Goal: Information Seeking & Learning: Learn about a topic

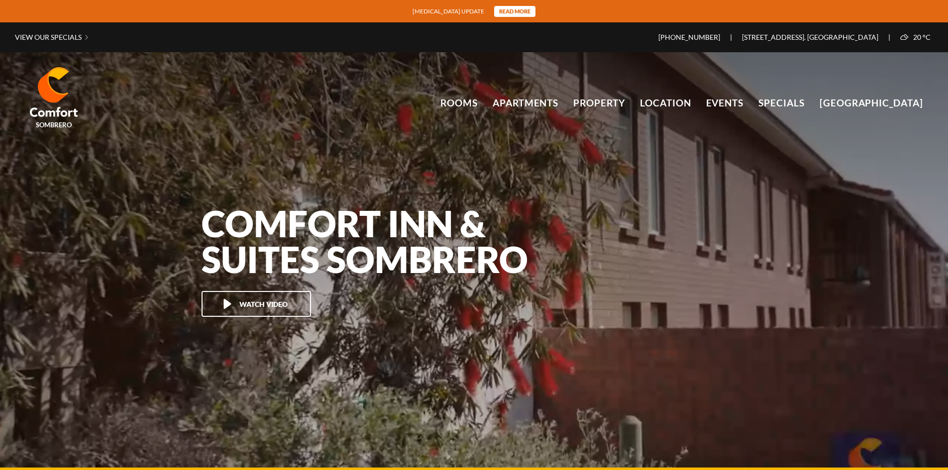
scroll to position [66372, 0]
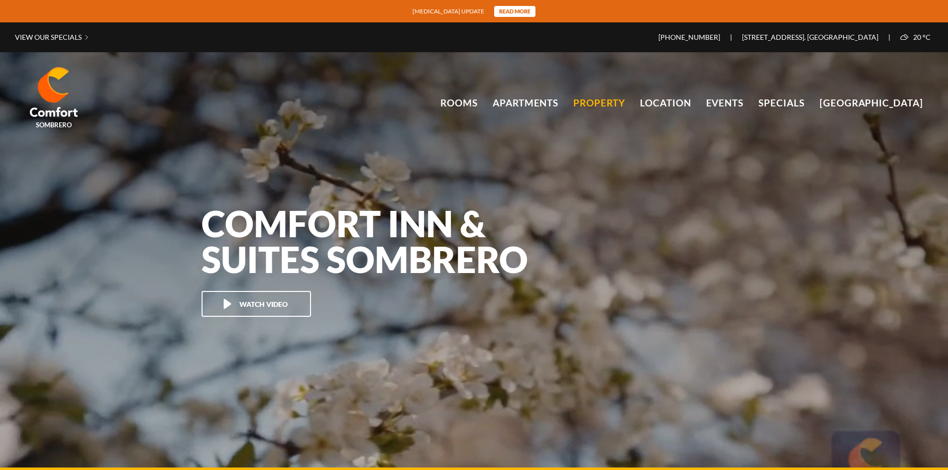
click at [605, 100] on link "Property" at bounding box center [599, 103] width 52 height 15
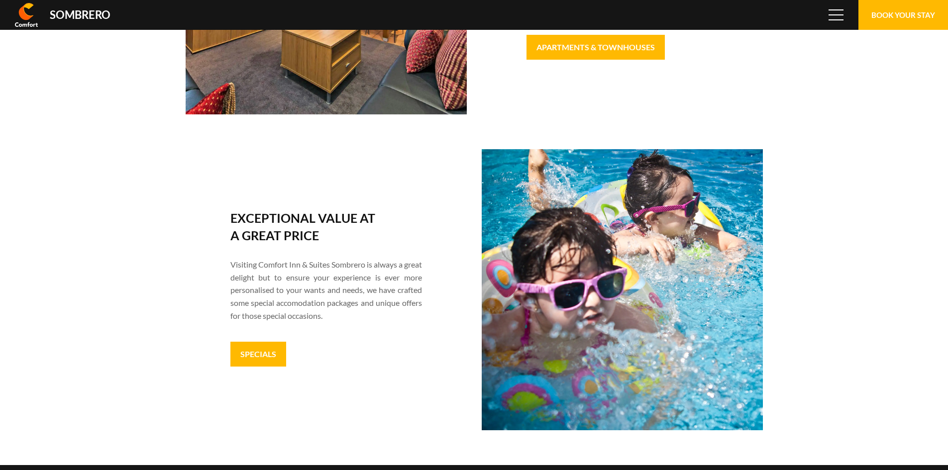
scroll to position [66372, 0]
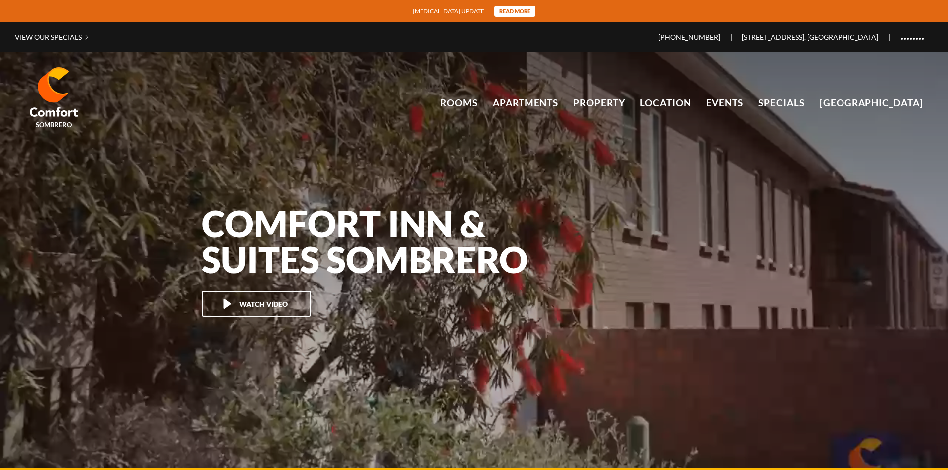
scroll to position [66372, 0]
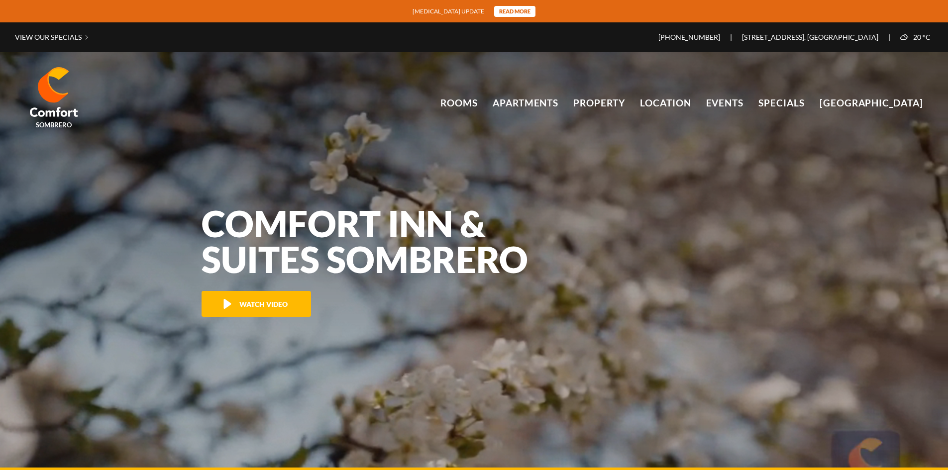
click at [276, 310] on button "Watch Video" at bounding box center [255, 304] width 109 height 26
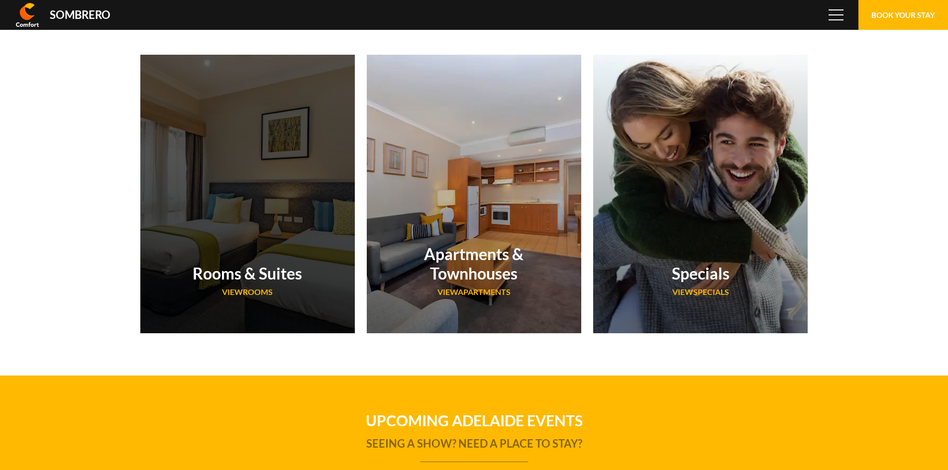
scroll to position [66372, 0]
